Goal: Task Accomplishment & Management: Manage account settings

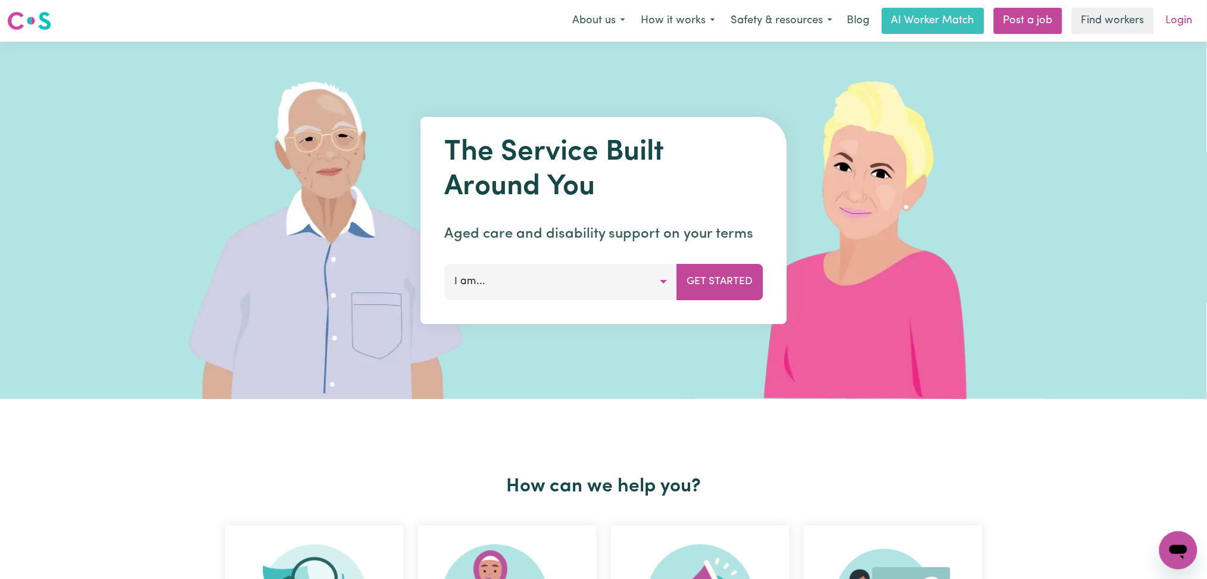
click at [1199, 23] on link "Login" at bounding box center [1179, 21] width 41 height 26
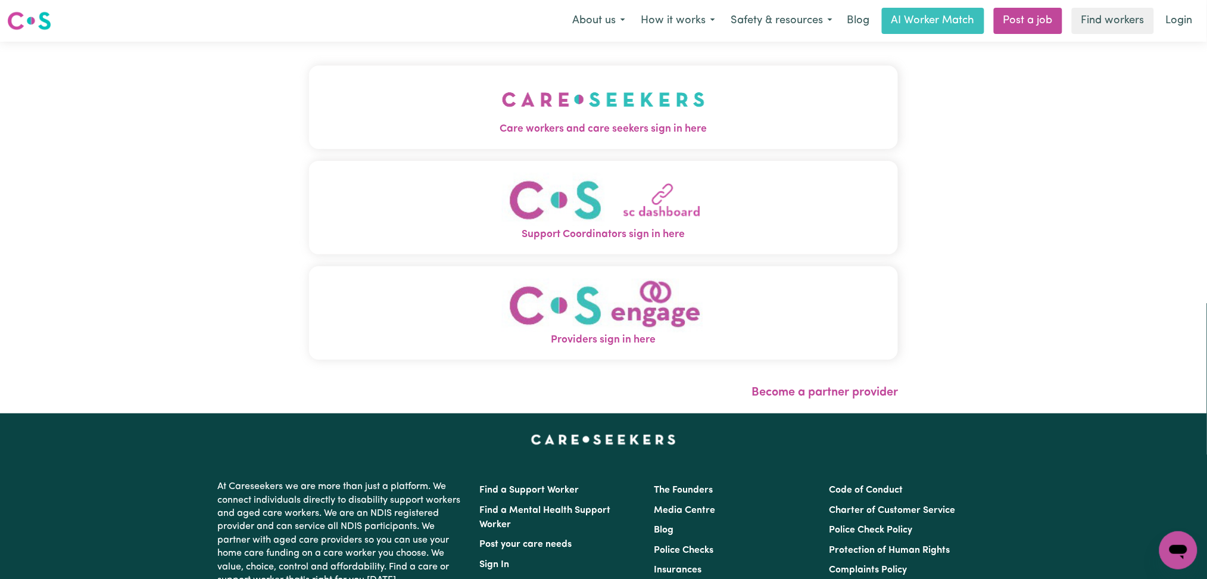
click at [381, 149] on div "Care workers and care seekers sign in here Support Coordinators sign in here Pr…" at bounding box center [603, 218] width 589 height 306
click at [394, 116] on button "Care workers and care seekers sign in here" at bounding box center [603, 106] width 589 height 83
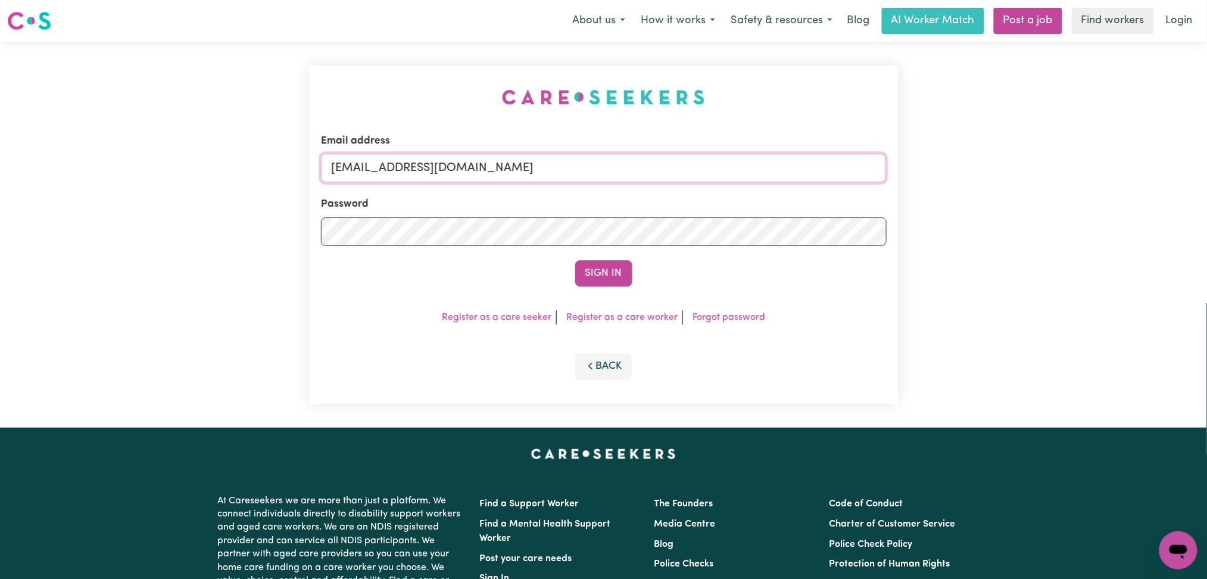
drag, startPoint x: 467, startPoint y: 173, endPoint x: 464, endPoint y: 179, distance: 6.1
click at [467, 173] on input "[EMAIL_ADDRESS][DOMAIN_NAME]" at bounding box center [604, 168] width 566 height 29
drag, startPoint x: 394, startPoint y: 158, endPoint x: 731, endPoint y: 158, distance: 336.4
click at [731, 158] on input "Superuser~[EMAIL_ADDRESS][DOMAIN_NAME]" at bounding box center [604, 168] width 566 height 29
type input "Superuser~[EMAIL_ADDRESS][DOMAIN_NAME]"
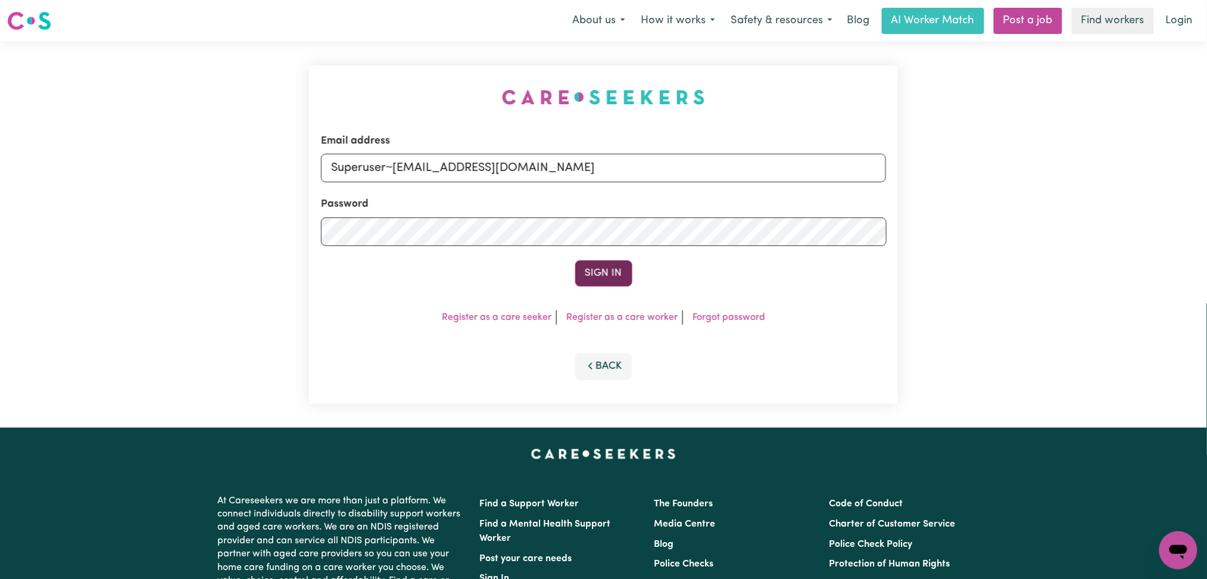
click at [597, 270] on button "Sign In" at bounding box center [603, 273] width 57 height 26
